Goal: Find specific page/section: Find specific page/section

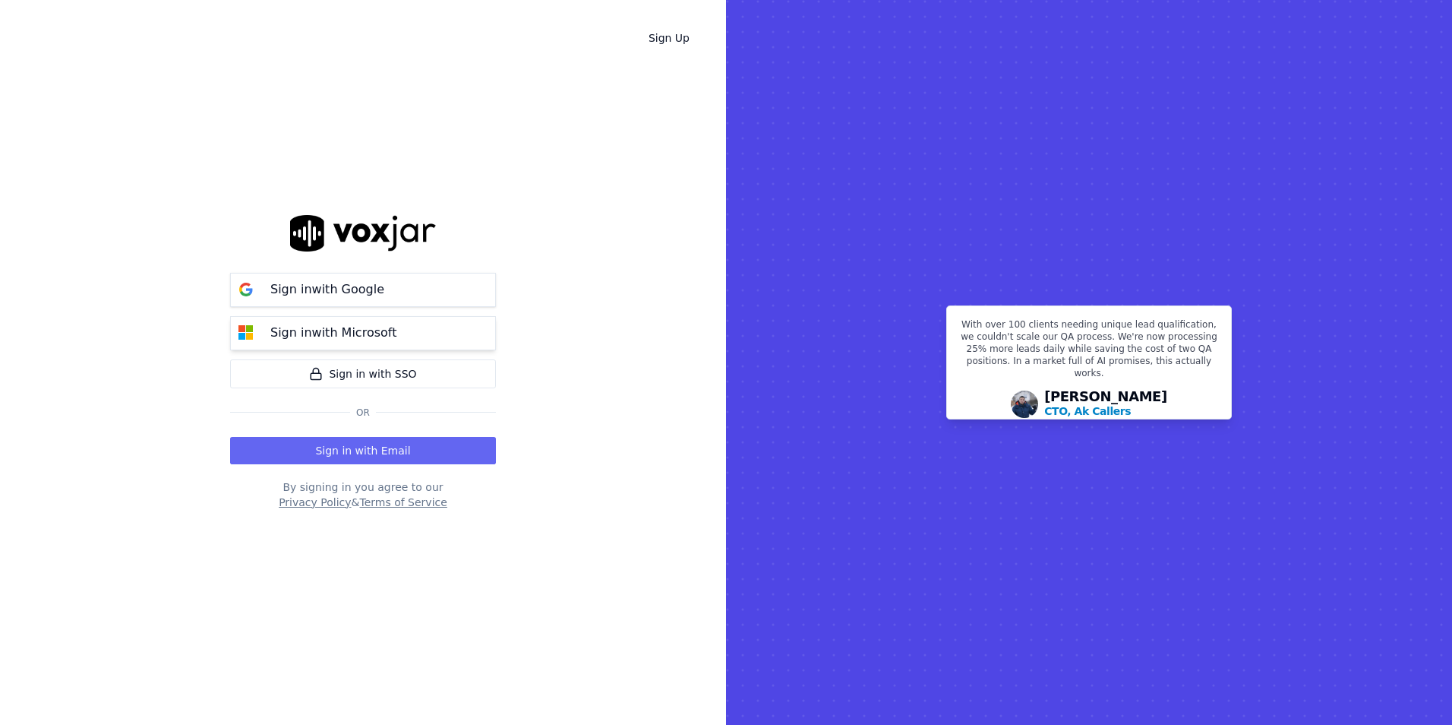
click at [331, 334] on p "Sign in with Microsoft" at bounding box center [333, 333] width 126 height 18
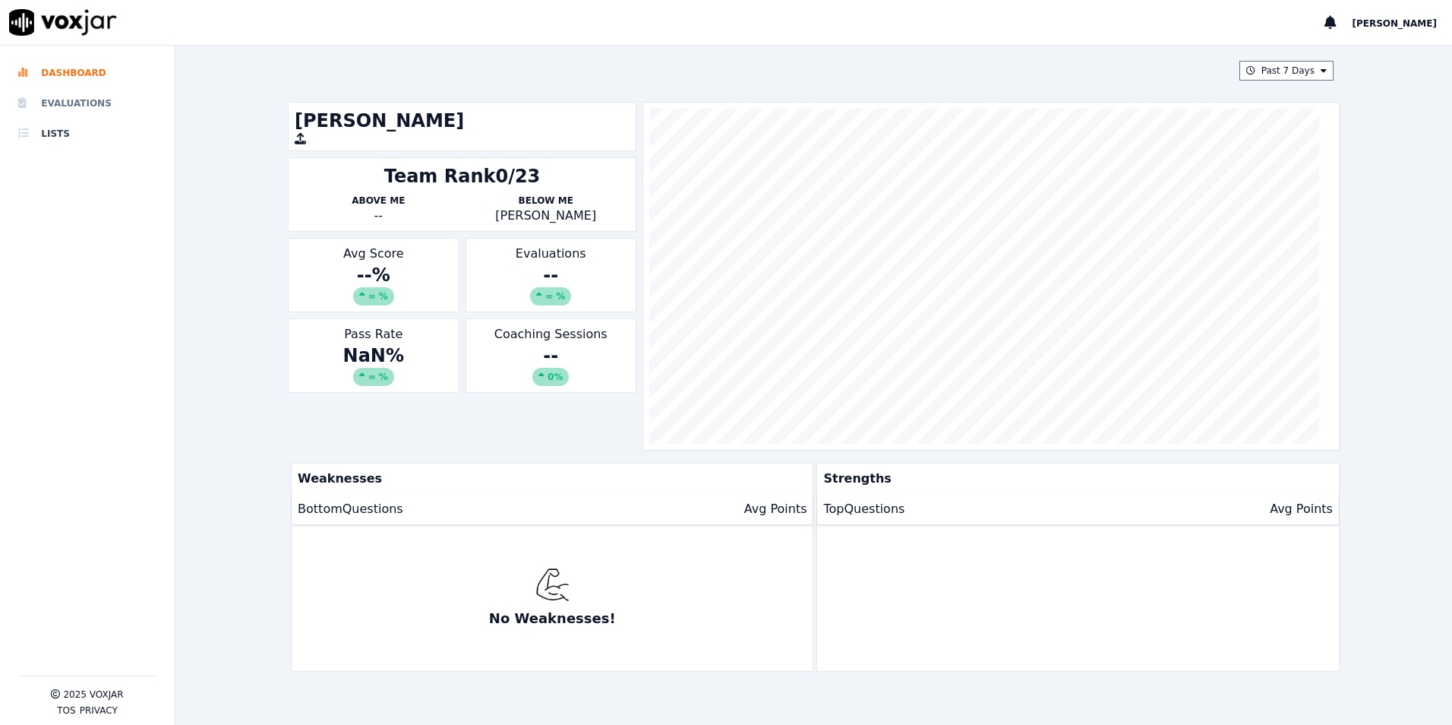
click at [92, 101] on li "Evaluations" at bounding box center [87, 103] width 138 height 30
